Goal: Check status: Check status

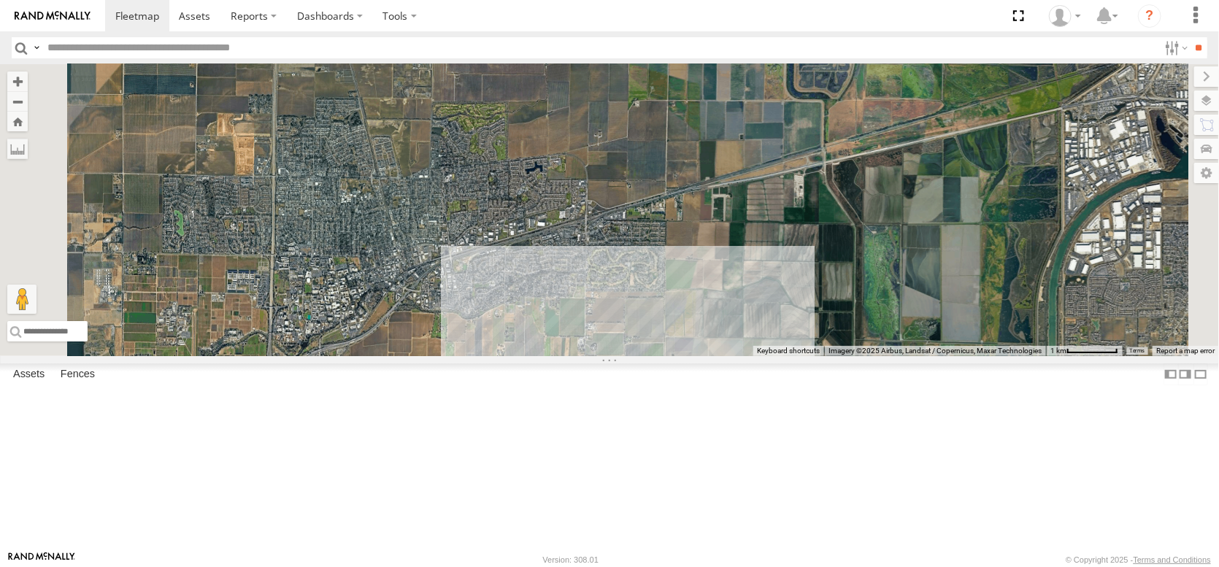
drag, startPoint x: 583, startPoint y: 318, endPoint x: 652, endPoint y: 511, distance: 204.8
click at [652, 356] on div "AL2228 AL2381 AL2259 PT2421 AL2334 2 3" at bounding box center [609, 210] width 1219 height 292
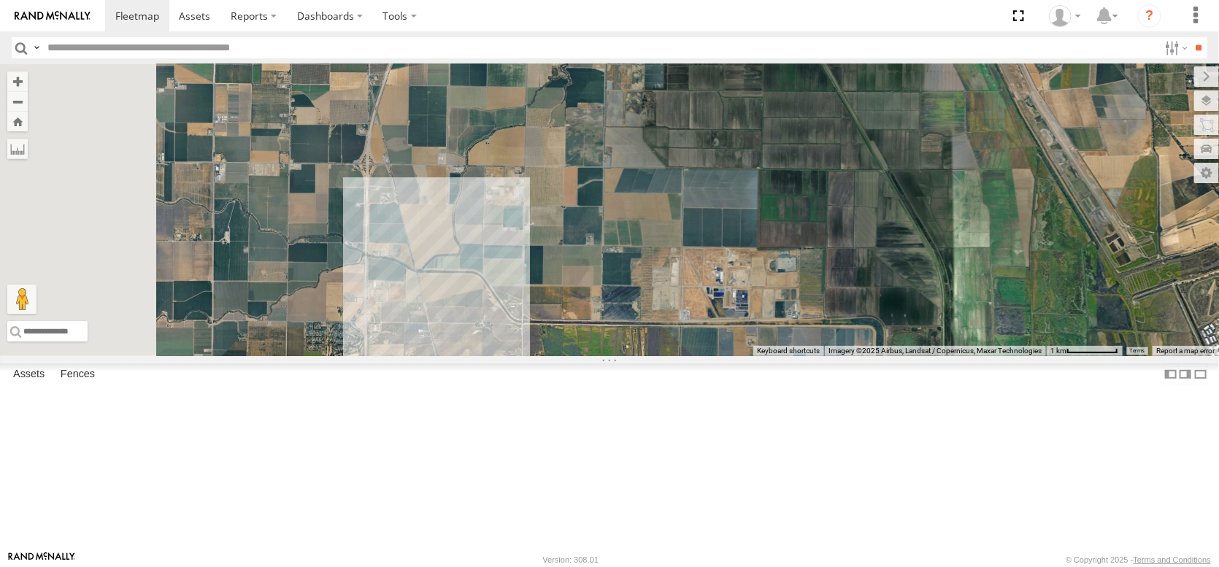
drag, startPoint x: 573, startPoint y: 315, endPoint x: 634, endPoint y: 569, distance: 261.3
click at [634, 566] on html at bounding box center [609, 283] width 1219 height 567
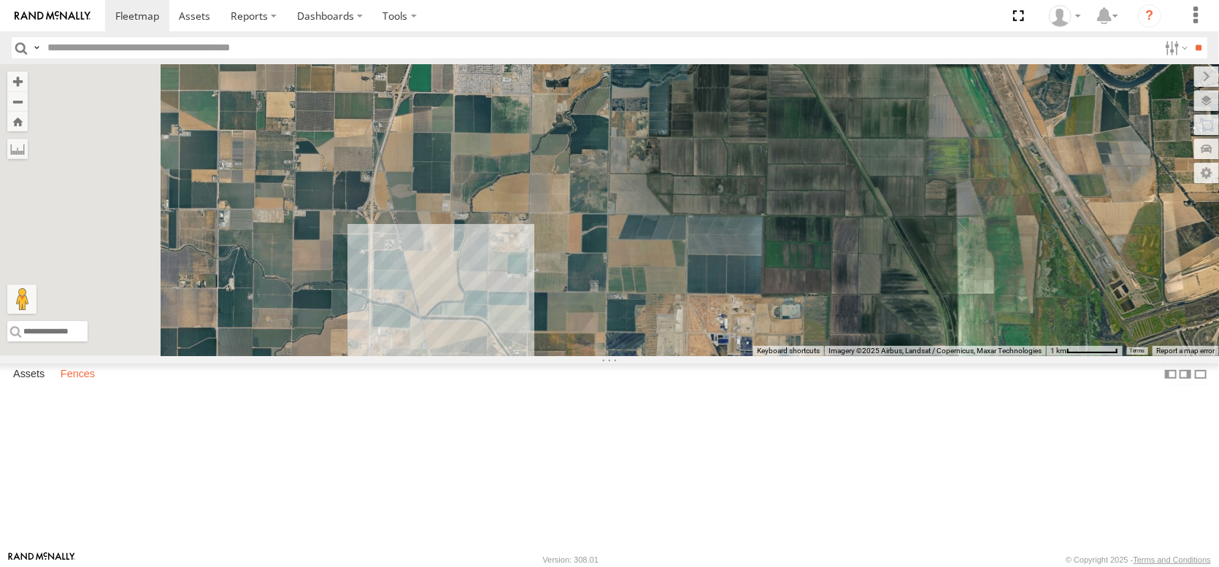
click at [102, 385] on label "Fences" at bounding box center [77, 374] width 49 height 20
click at [1170, 77] on label at bounding box center [1194, 76] width 49 height 20
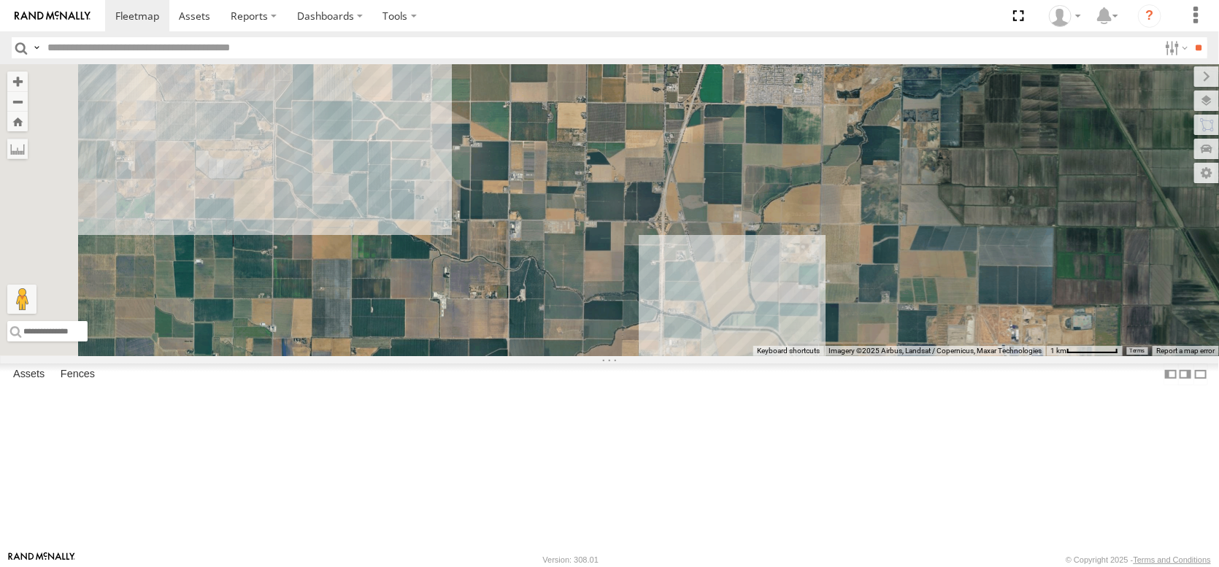
drag, startPoint x: 734, startPoint y: 331, endPoint x: 1038, endPoint y: 343, distance: 303.9
click at [1038, 343] on div "AL2228 AL2381 AL2259 PT2421 AL2334 2 3" at bounding box center [609, 210] width 1219 height 292
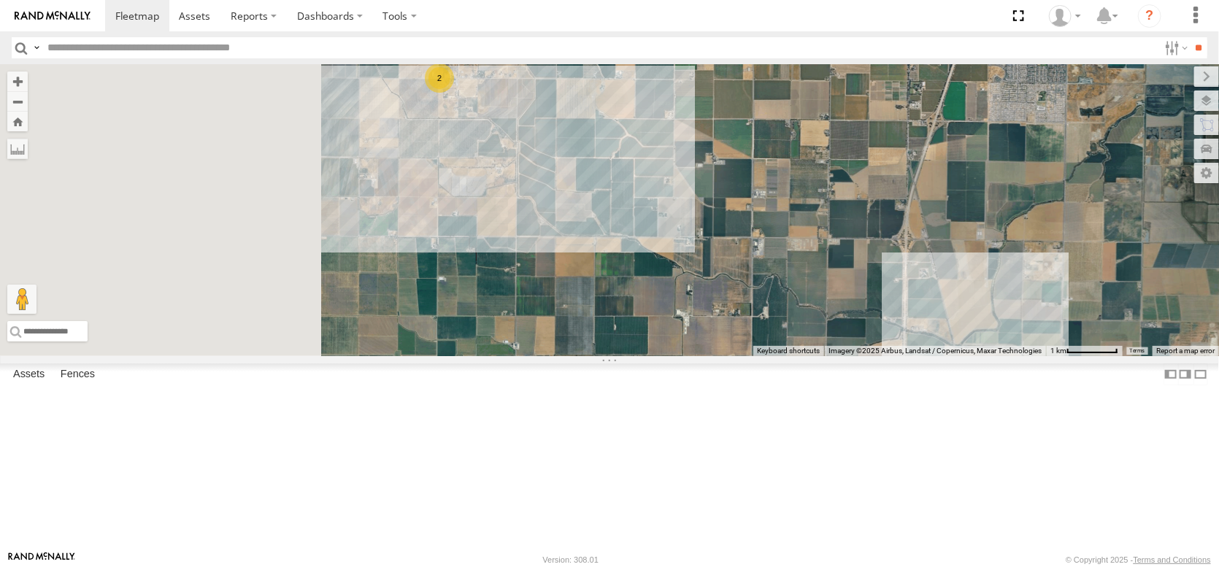
drag, startPoint x: 791, startPoint y: 366, endPoint x: 1033, endPoint y: 382, distance: 242.8
click at [1033, 356] on div "AL2228 AL2381 AL2259 PT2421 AL2334 2 3 2" at bounding box center [609, 210] width 1219 height 292
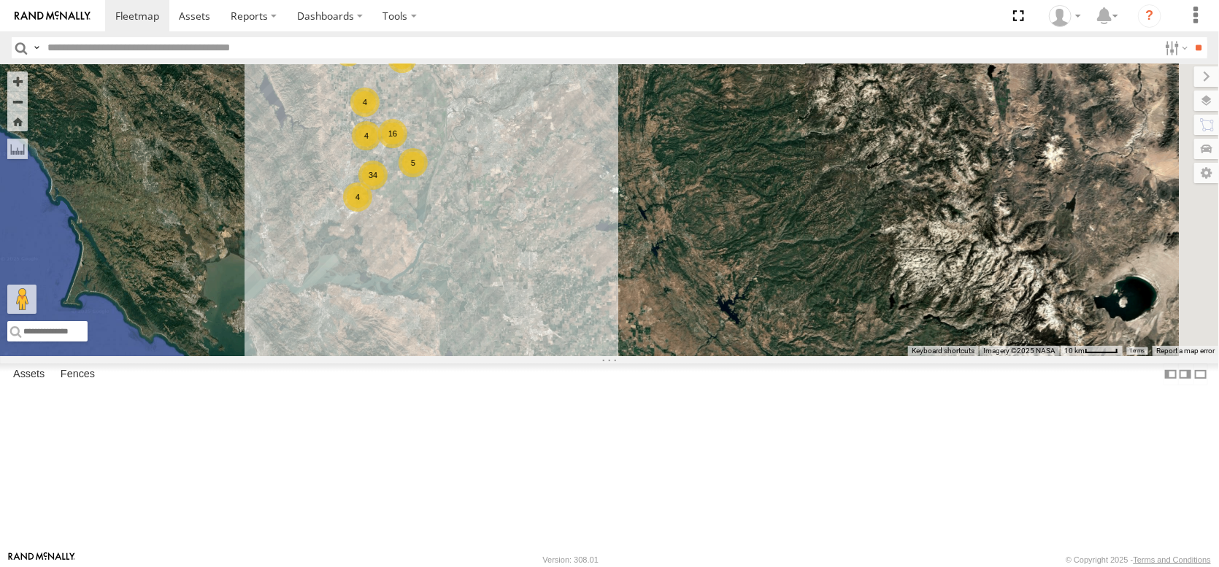
drag, startPoint x: 766, startPoint y: 418, endPoint x: 450, endPoint y: 228, distance: 368.1
click at [450, 228] on div "AL2119 AL2346 12 34 4 3 16 5 4 7 5 29 4 4 4" at bounding box center [609, 210] width 1219 height 292
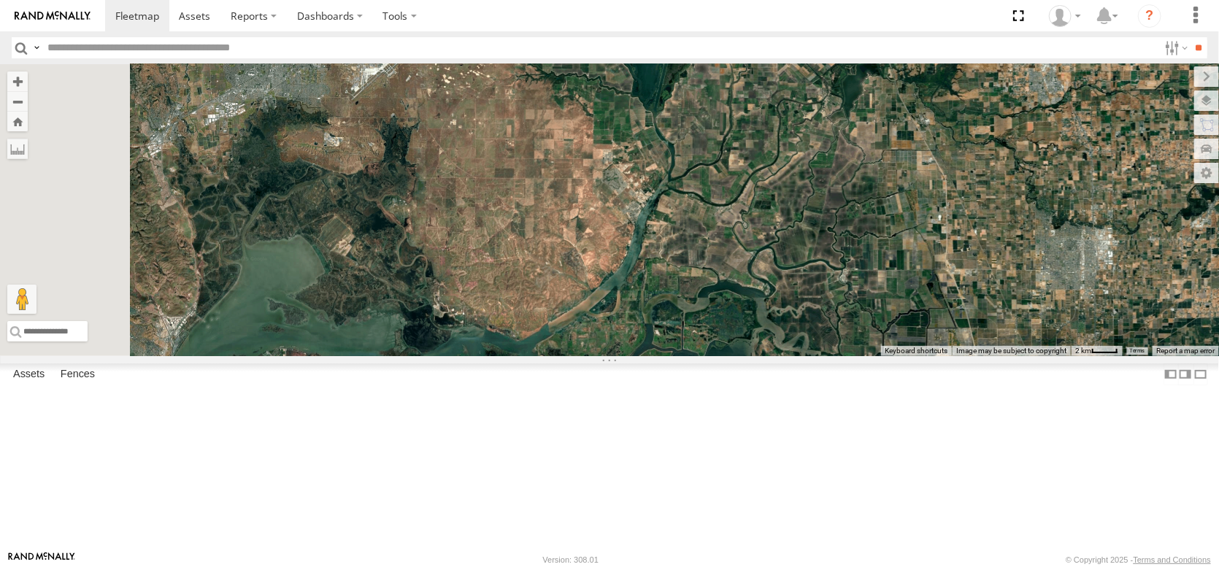
drag, startPoint x: 574, startPoint y: 408, endPoint x: 669, endPoint y: 336, distance: 119.3
click at [669, 336] on div "AL2119 AL2346 AL2264 AL2261 AL2318 AL2260 AL2348 20 11 4" at bounding box center [609, 210] width 1219 height 292
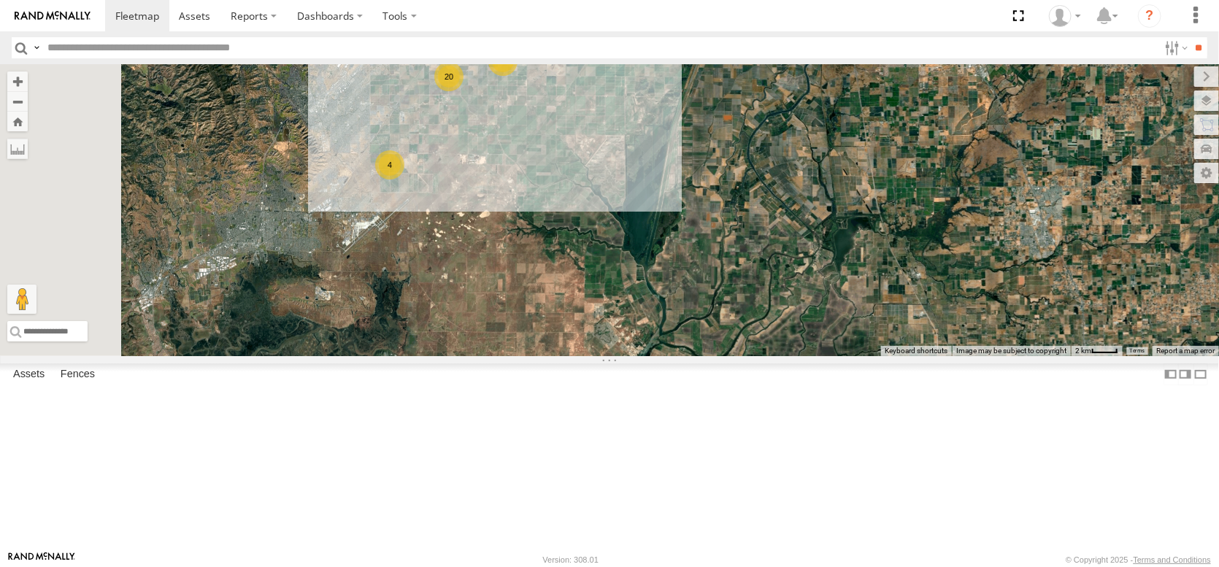
drag, startPoint x: 720, startPoint y: 255, endPoint x: 710, endPoint y: 433, distance: 177.6
click at [710, 356] on div "AL2119 AL2346 AL2264 AL2261 AL2318 AL2260 AL2348 20 11 4" at bounding box center [609, 210] width 1219 height 292
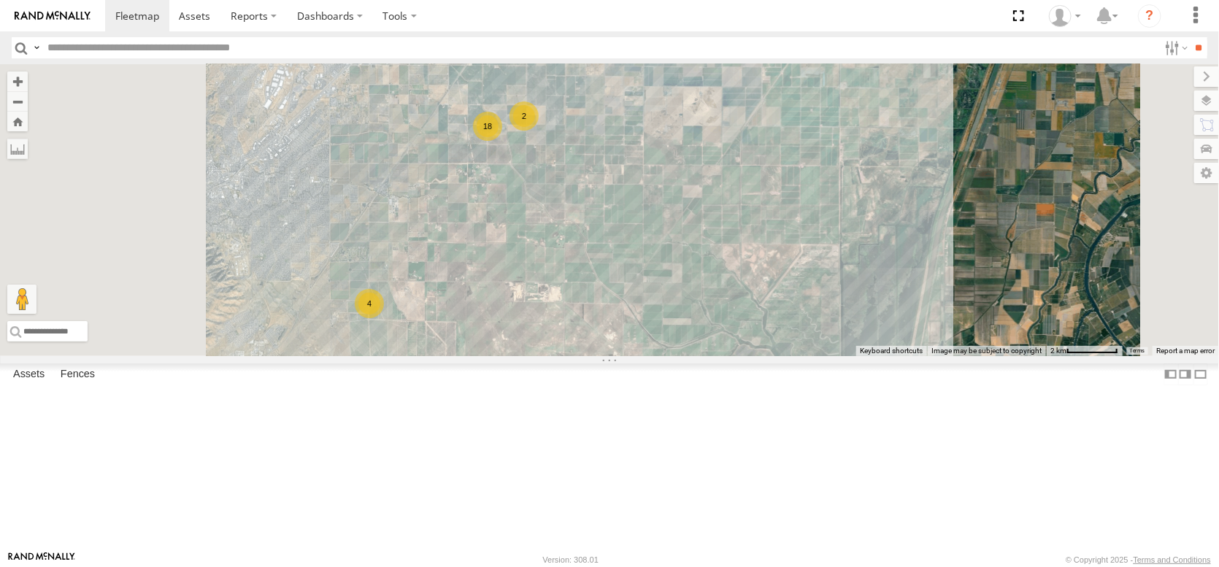
drag, startPoint x: 654, startPoint y: 278, endPoint x: 700, endPoint y: 476, distance: 203.1
click at [700, 356] on div "AL2119 AL2346 AL2264 AL2261 AL2318 AL2260 AL2348 AL2381 AL2259 PT2421 18 2 4" at bounding box center [609, 210] width 1219 height 292
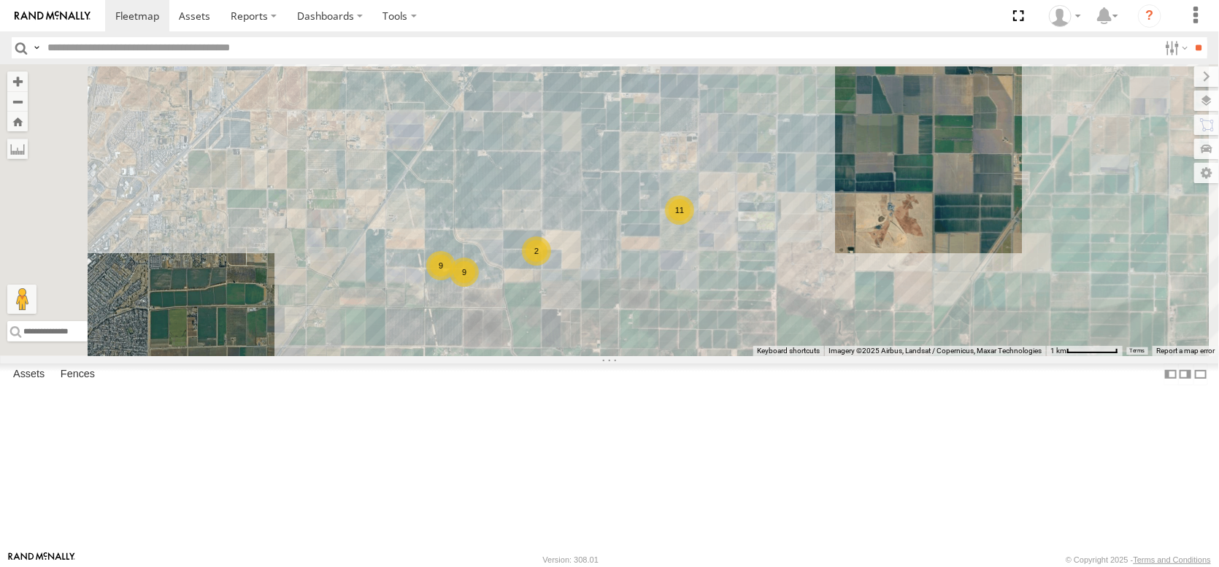
drag, startPoint x: 715, startPoint y: 326, endPoint x: 704, endPoint y: 515, distance: 189.4
click at [704, 356] on div "AL2119 AL2346 AL2264 AL2261 AL2318 AL2260 AL2348 AL2381 AL2259 PT2421 9 2 11 4 9" at bounding box center [609, 210] width 1219 height 292
click at [611, 34] on span at bounding box center [595, 14] width 32 height 39
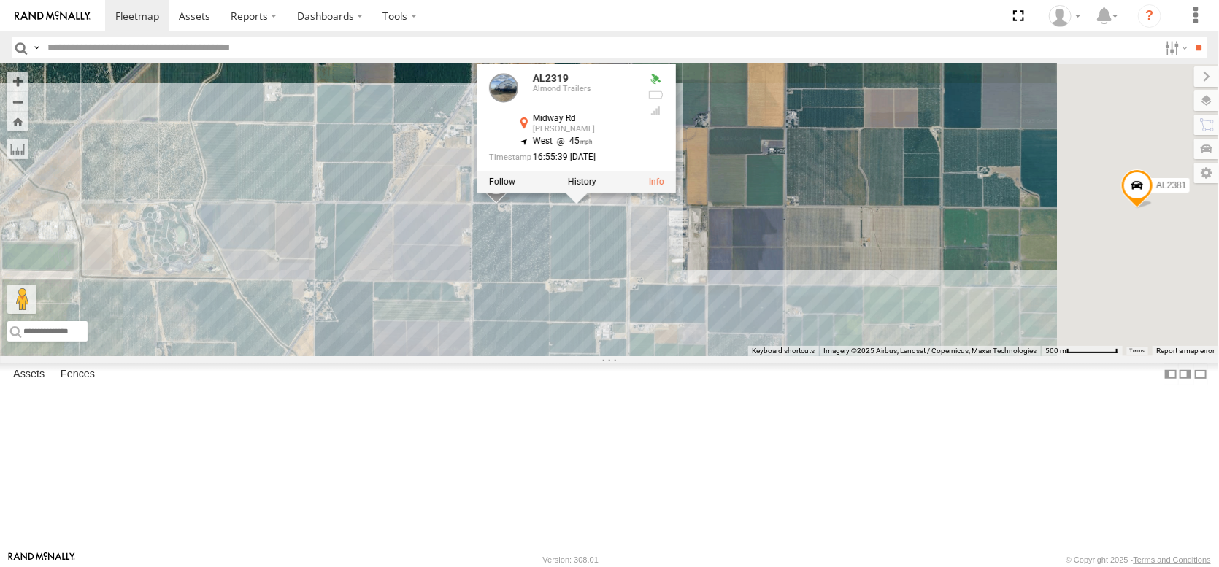
drag, startPoint x: 783, startPoint y: 165, endPoint x: 769, endPoint y: 369, distance: 204.8
click at [769, 356] on div "AL2119 AL2346 AL2264 AL2261 AL2318 AL2260 AL2348 AL2381 AL2259 PT2421 AL2328 AL…" at bounding box center [609, 210] width 1219 height 292
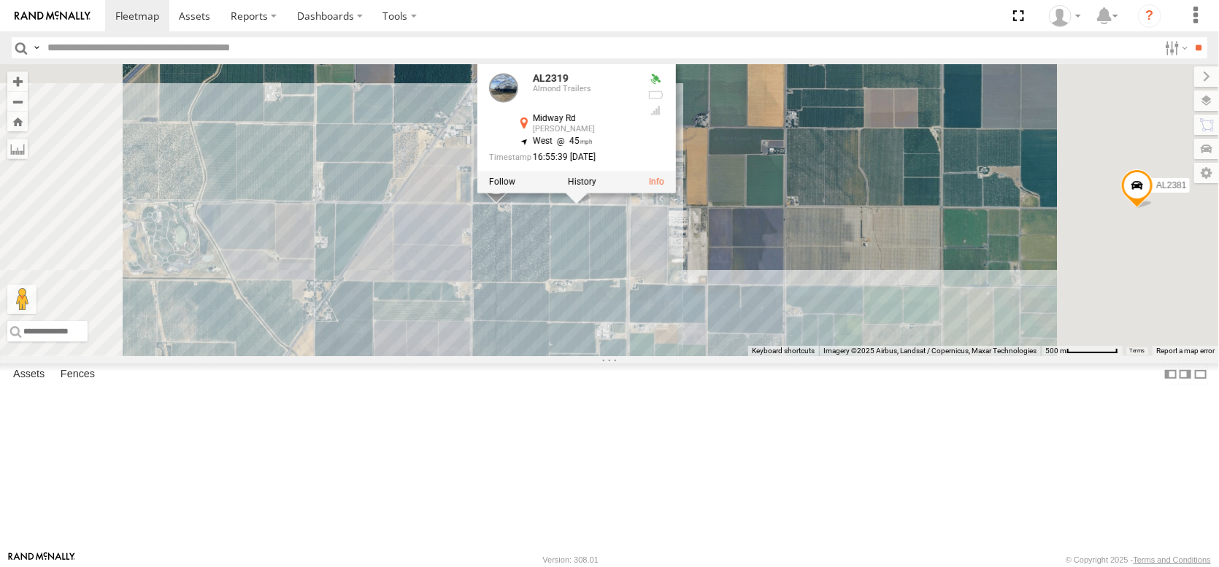
click at [936, 356] on div "AL2119 AL2346 AL2264 AL2261 AL2318 AL2260 AL2348 AL2381 AL2259 PT2421 AL2328 AL…" at bounding box center [609, 210] width 1219 height 292
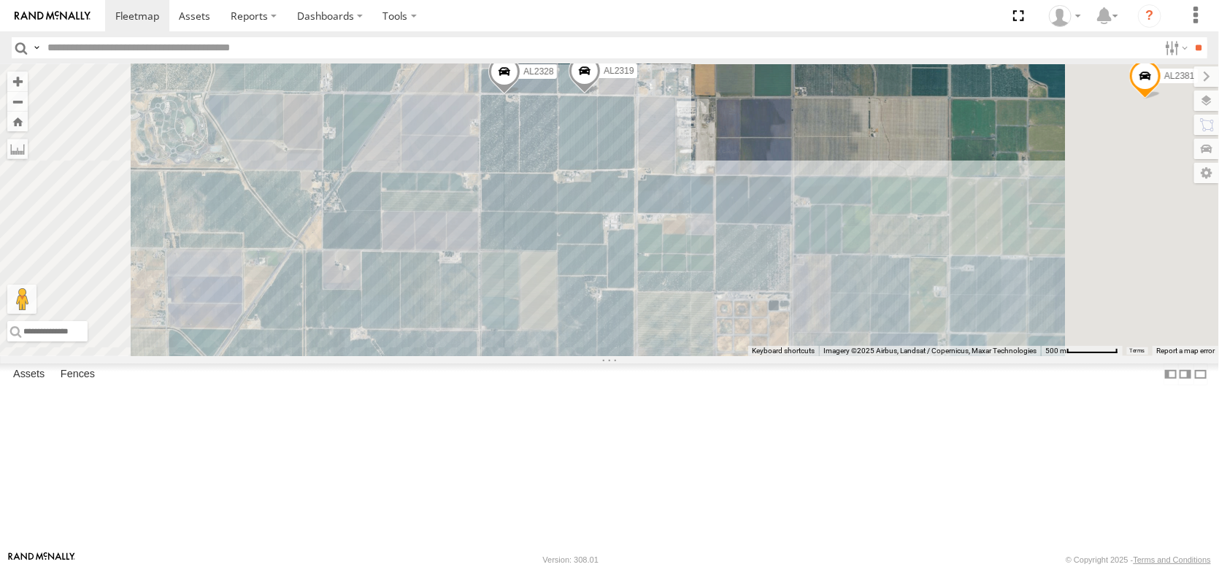
drag, startPoint x: 754, startPoint y: 399, endPoint x: 757, endPoint y: 277, distance: 122.7
click at [760, 279] on div "AL2119 AL2346 AL2264 AL2261 AL2318 AL2260 AL2348 AL2381 AL2259 PT2421 AL2328 AL…" at bounding box center [609, 210] width 1219 height 292
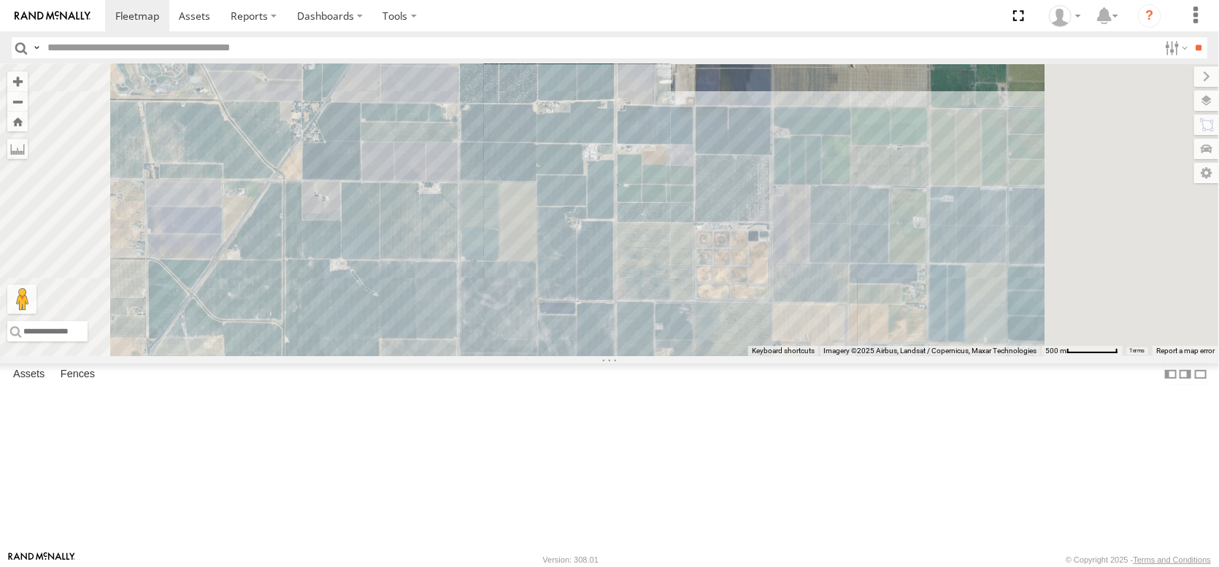
drag, startPoint x: 773, startPoint y: 399, endPoint x: 739, endPoint y: 299, distance: 105.5
click at [741, 302] on div "AL2119 AL2346 AL2264 AL2261 AL2318 AL2260 AL2348 AL2381 AL2259 PT2421 AL2328 AL…" at bounding box center [609, 210] width 1219 height 292
